Goal: Task Accomplishment & Management: Complete application form

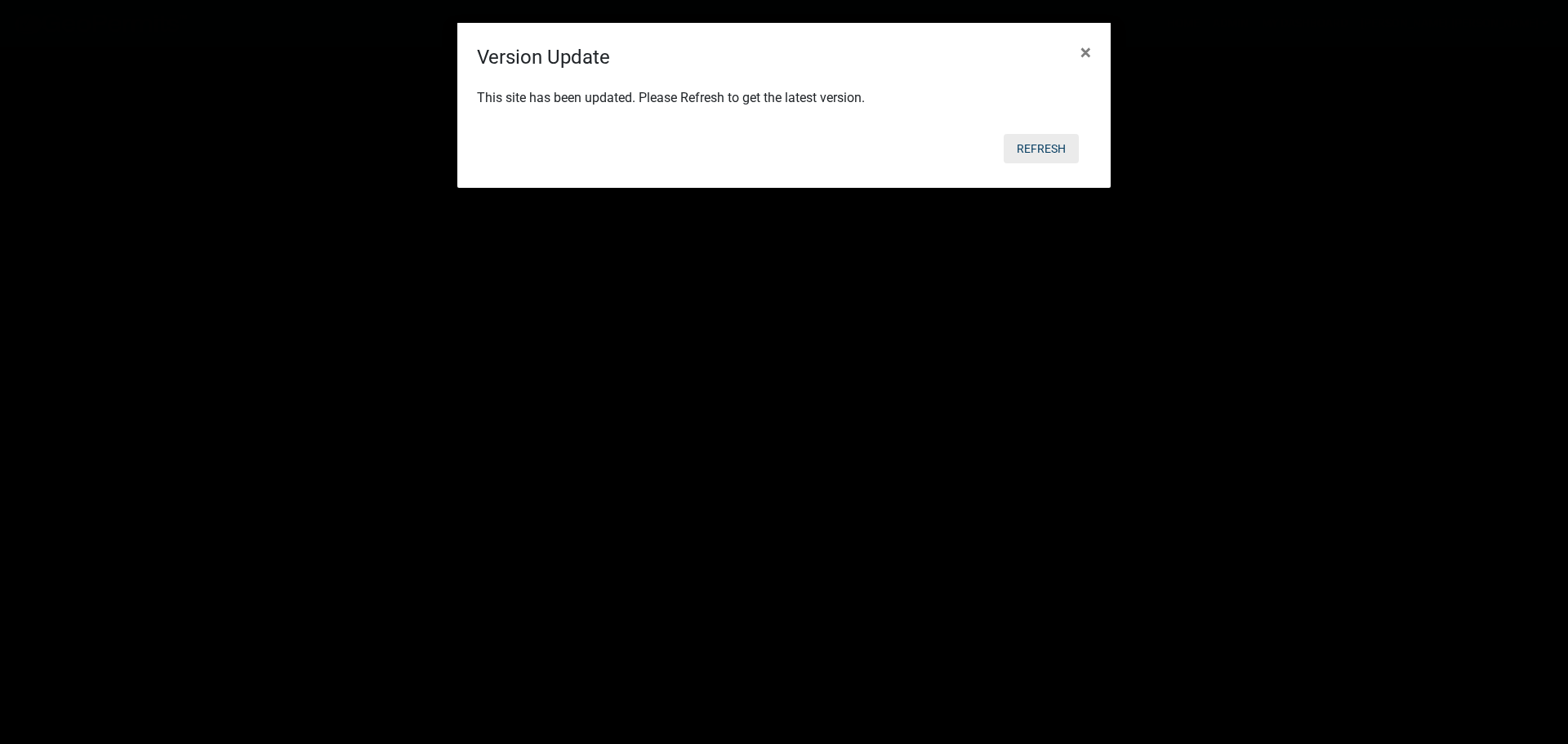
click at [1055, 147] on button "Refresh" at bounding box center [1041, 148] width 75 height 30
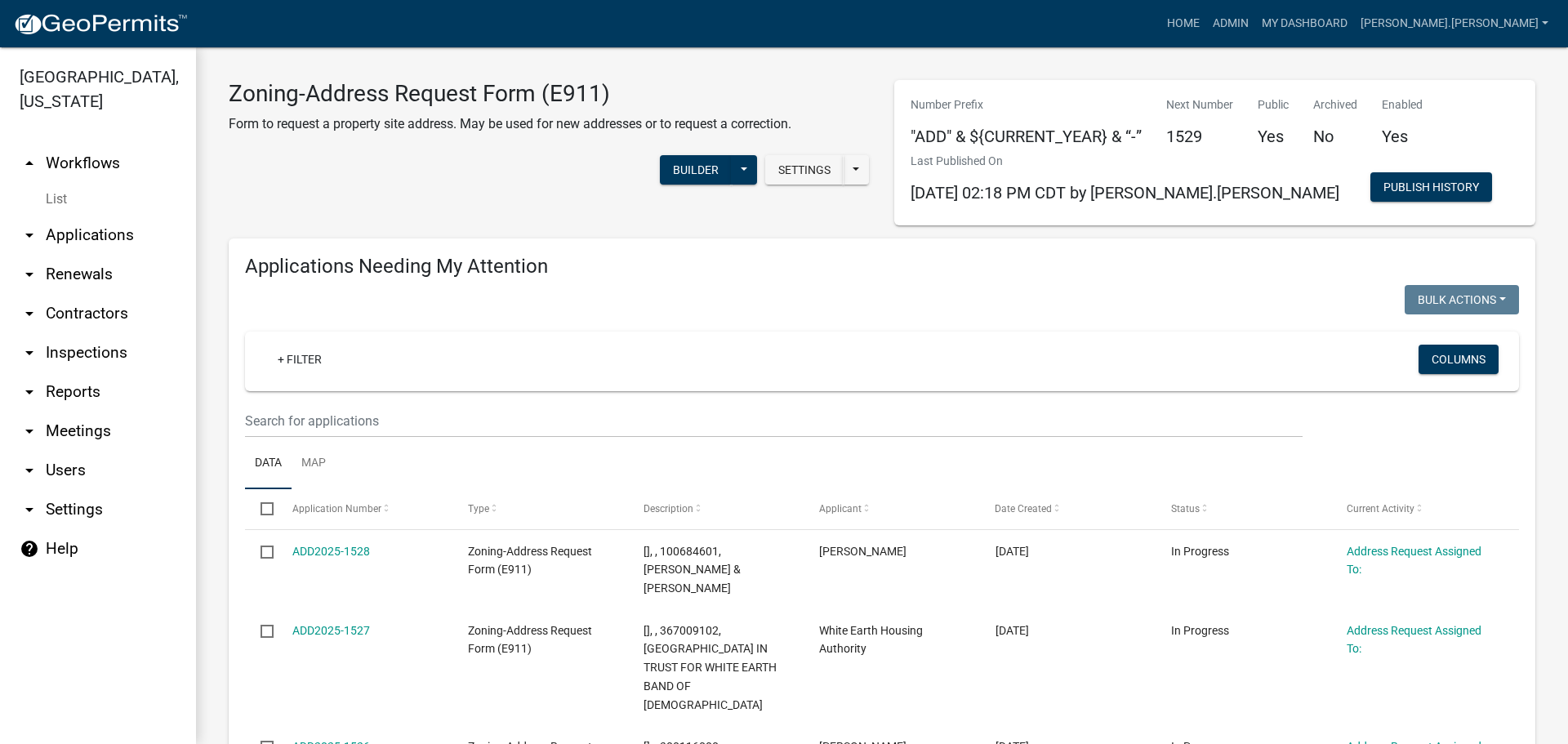
scroll to position [797, 0]
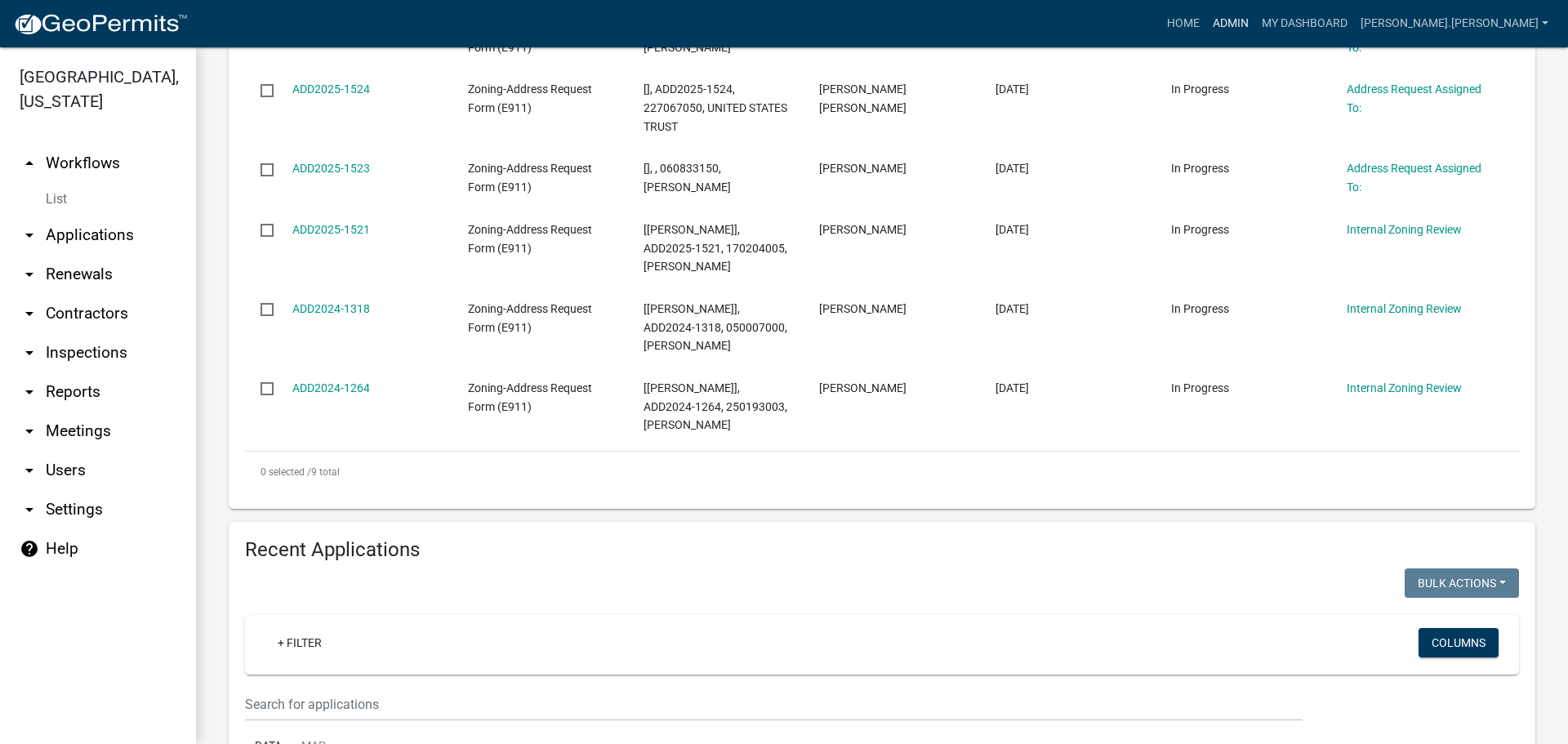
click at [1256, 22] on link "Admin" at bounding box center [1230, 24] width 49 height 31
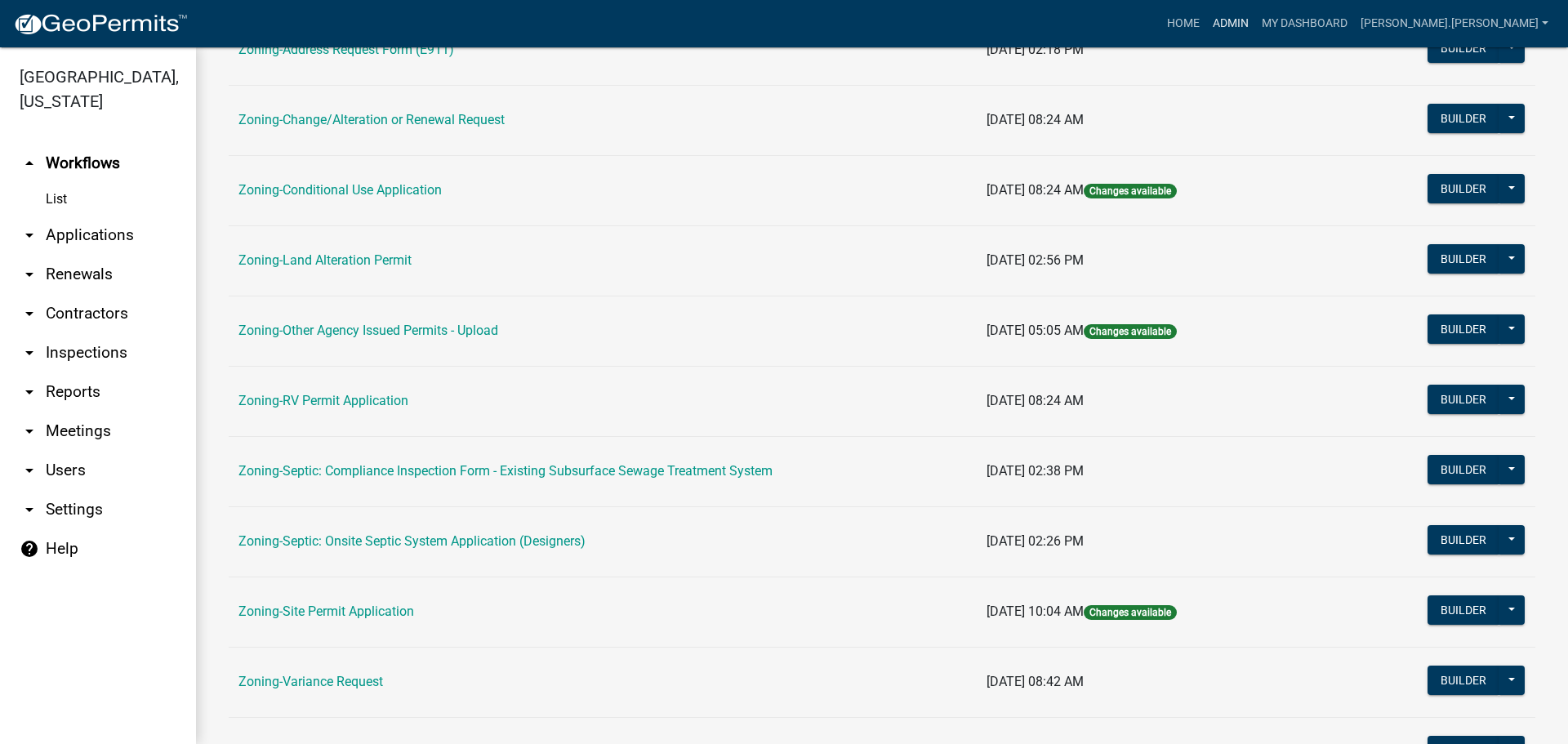
scroll to position [326, 0]
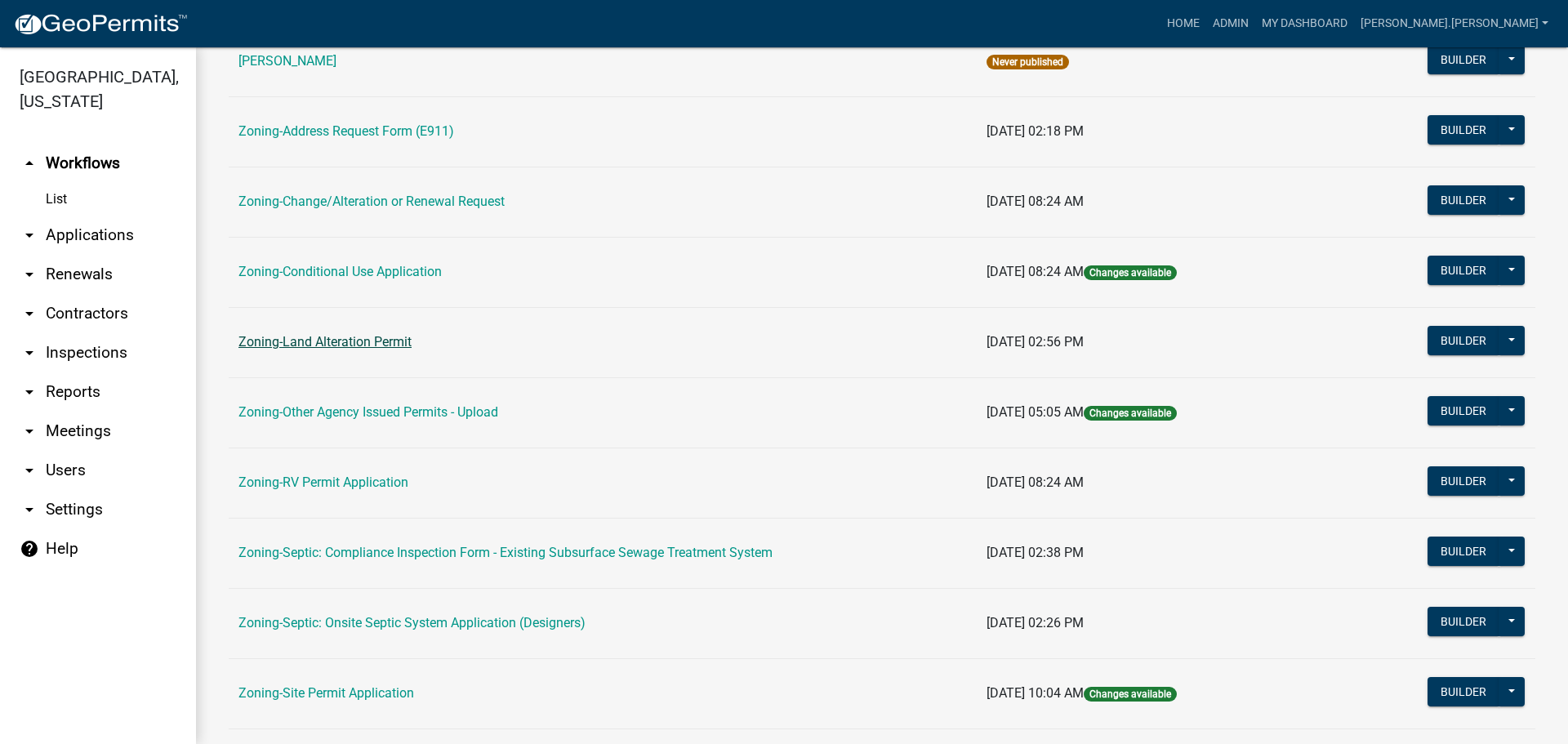
click at [316, 344] on link "Zoning-Land Alteration Permit" at bounding box center [325, 341] width 173 height 16
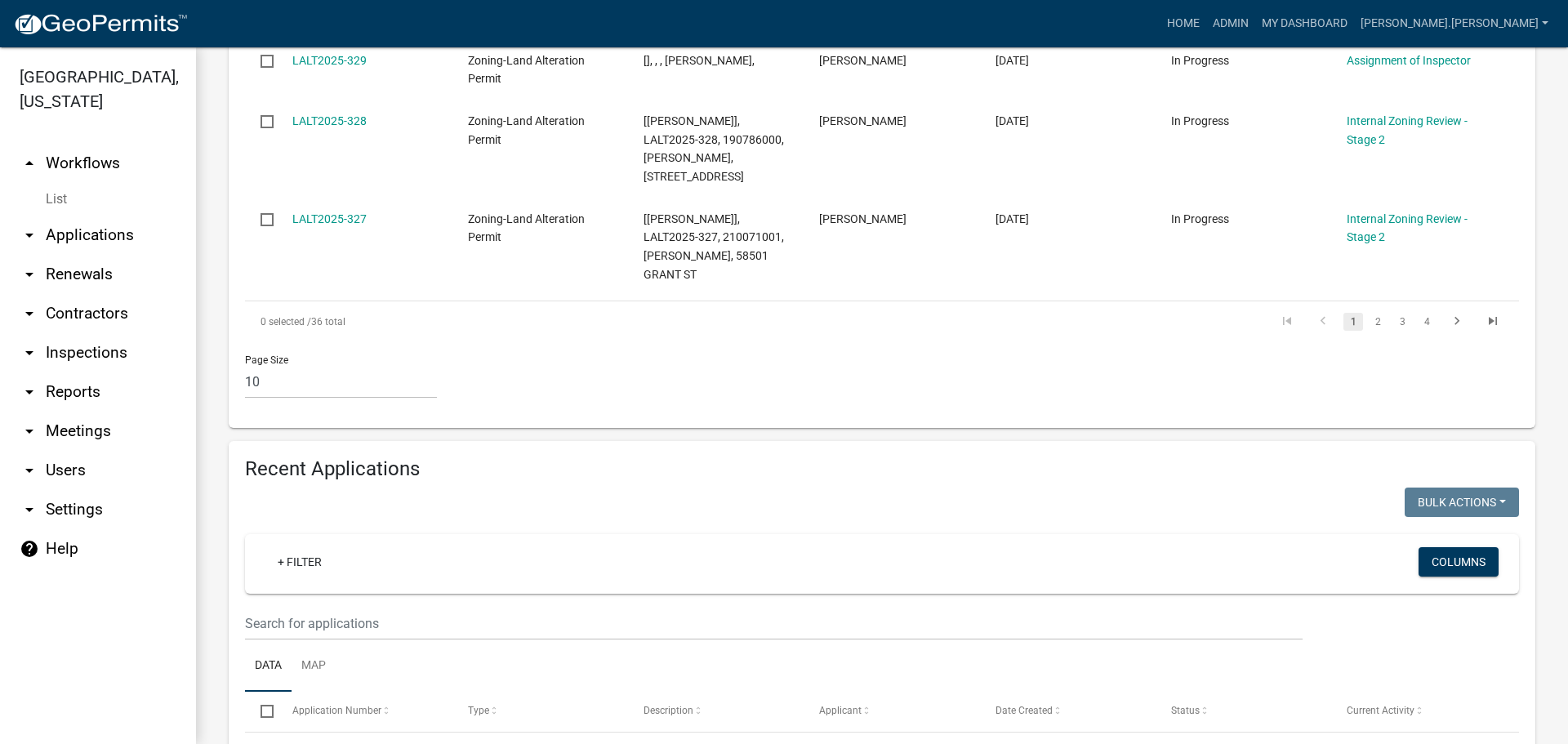
scroll to position [1633, 0]
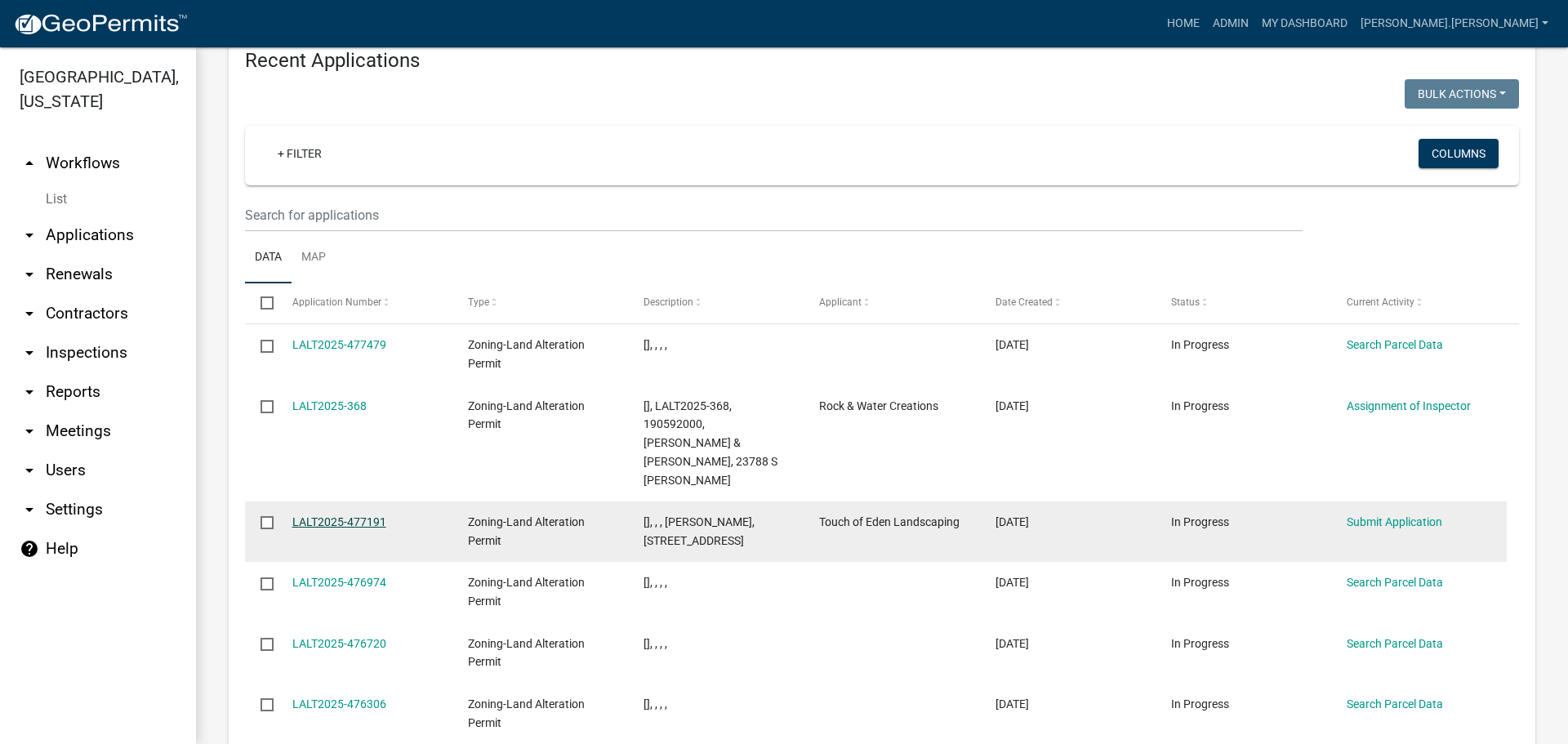
click at [317, 515] on link "LALT2025-477191" at bounding box center [340, 522] width 94 height 13
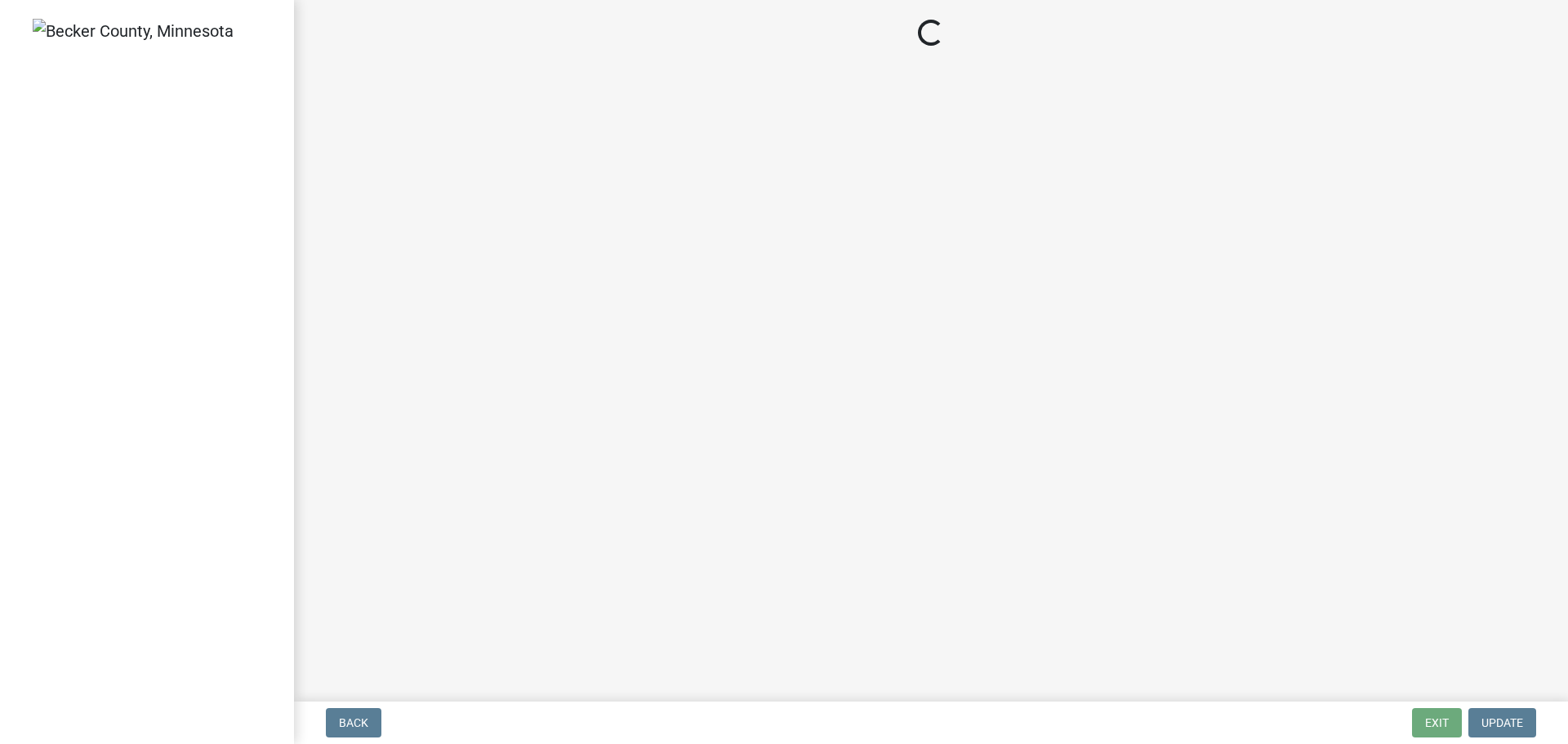
select select "46a4e5dd-5e54-4833-a695-492bd64ca2bd"
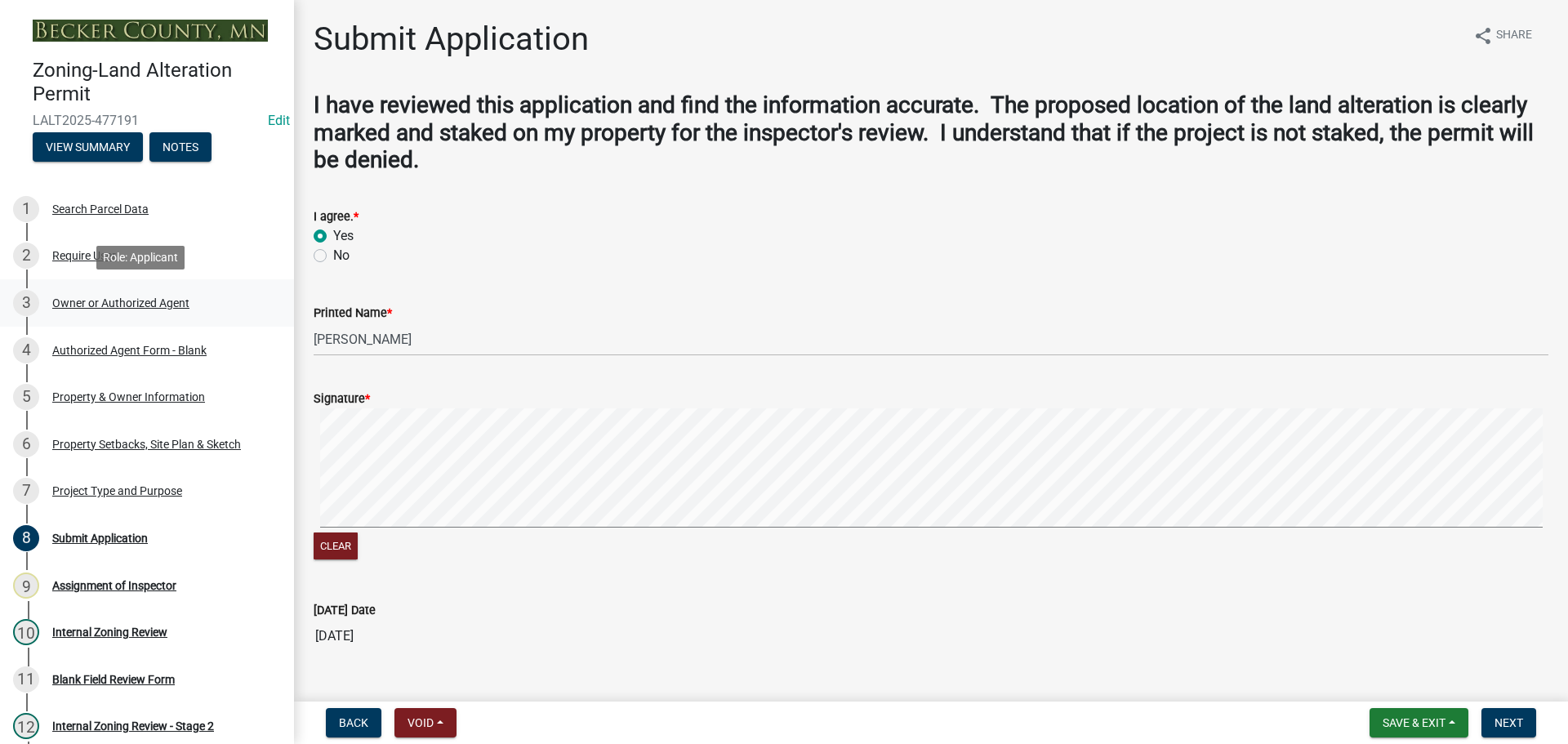
click at [171, 301] on div "Owner or Authorized Agent" at bounding box center [120, 303] width 137 height 12
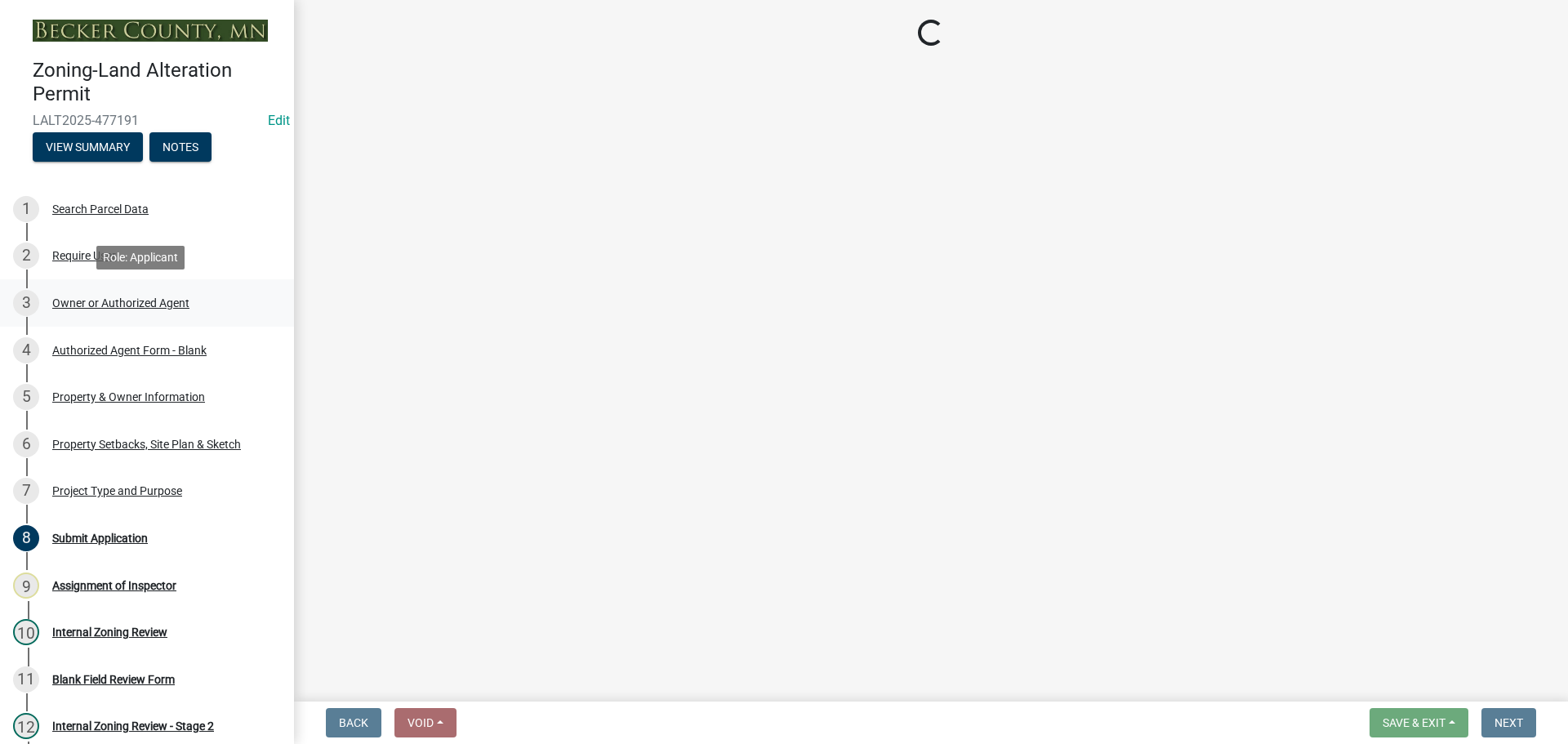
select select "4efd353e-d323-410a-8a7d-c8ce5c92be7a"
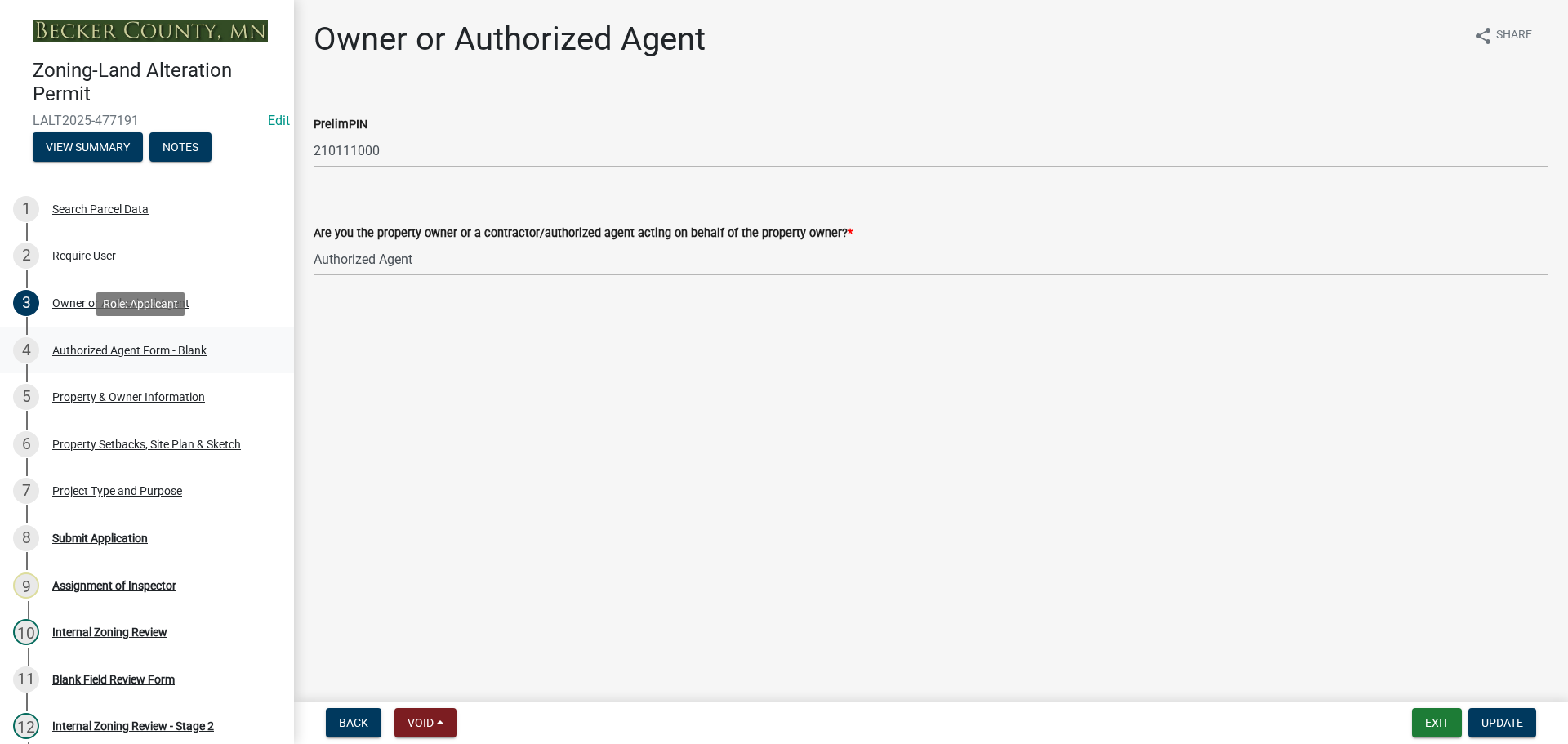
click at [180, 339] on div "4 Authorized Agent Form - Blank" at bounding box center [140, 350] width 255 height 26
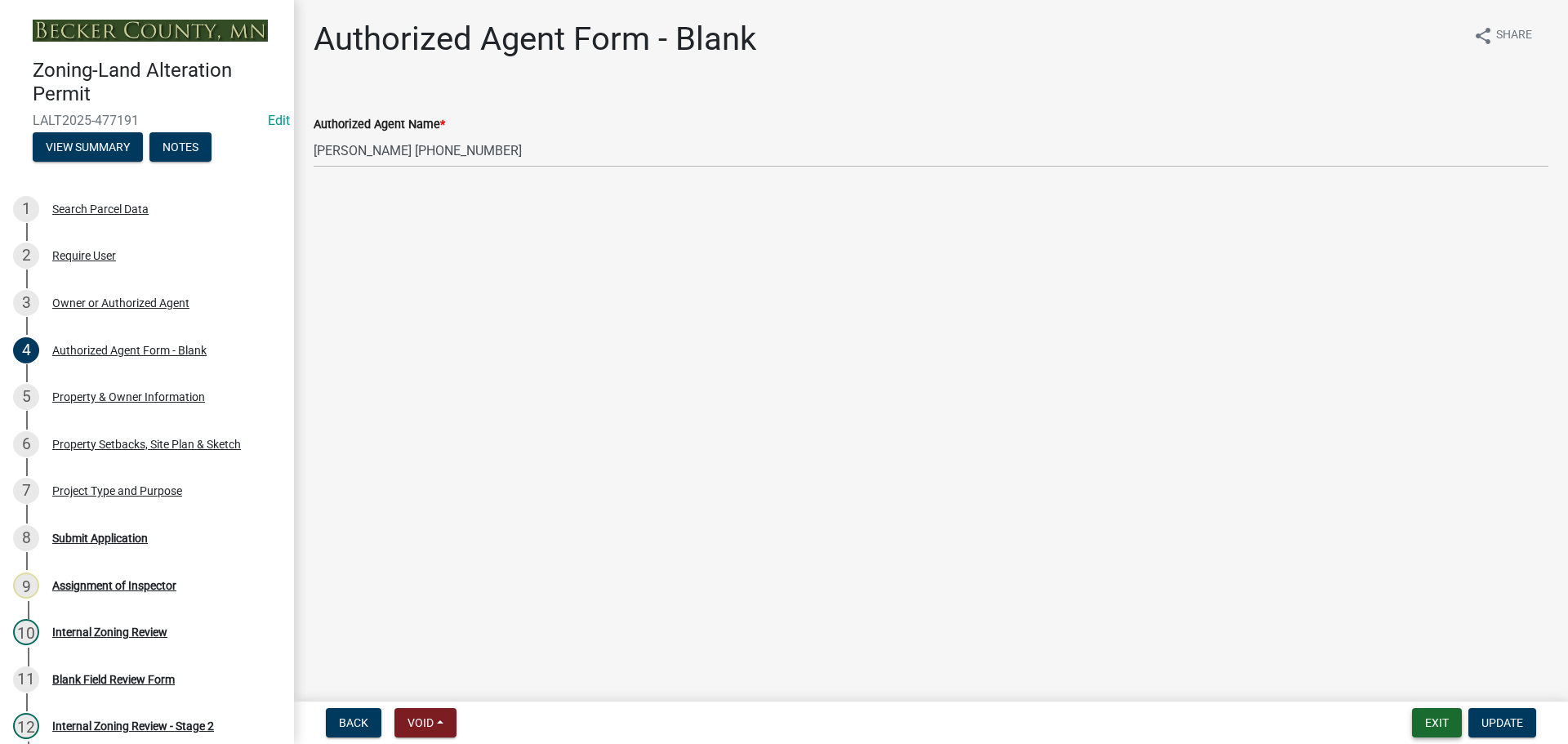
click at [1423, 729] on button "Exit" at bounding box center [1437, 723] width 49 height 30
